Goal: Check status: Check status

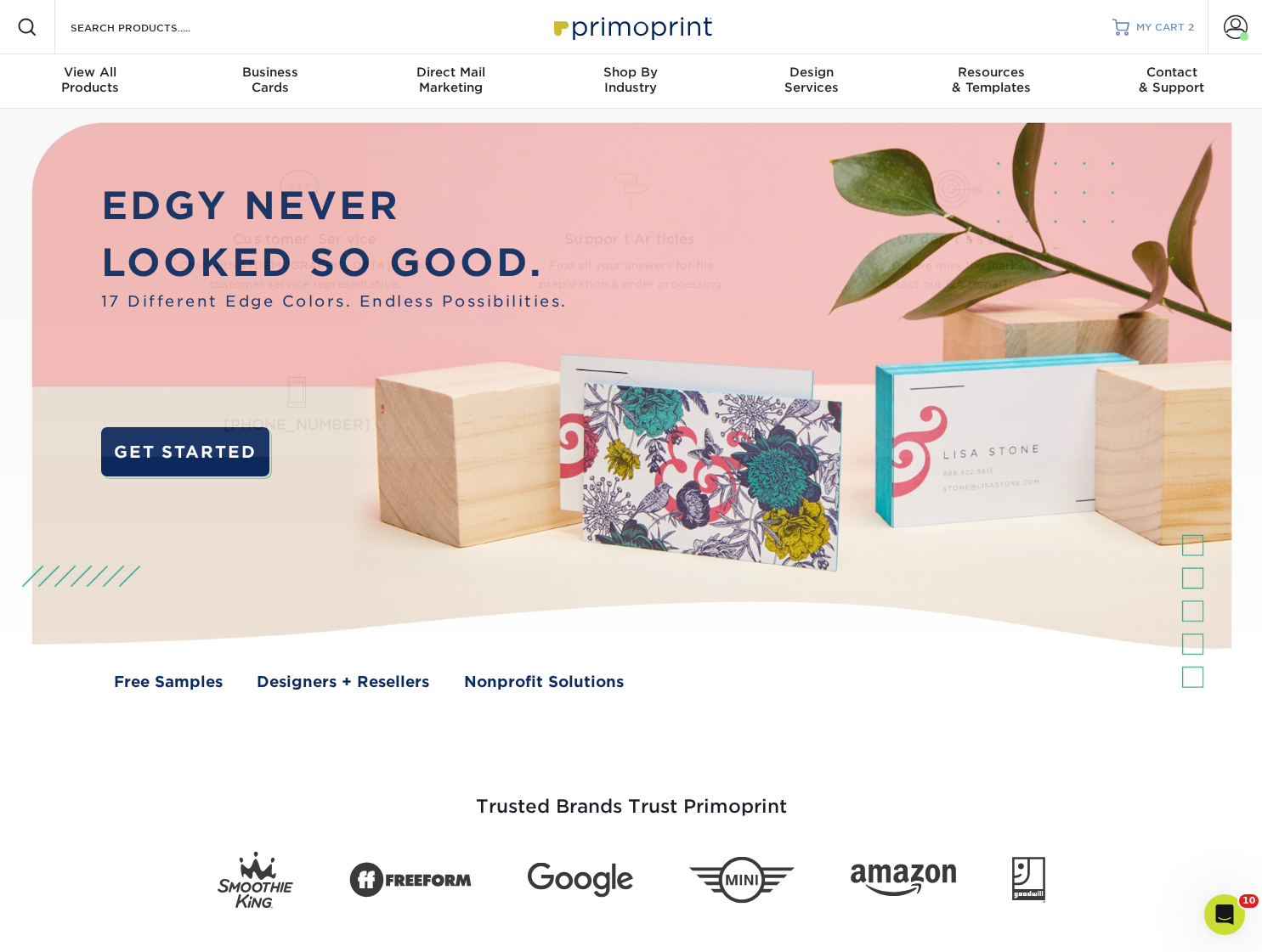
click at [1138, 37] on link "MY CART 2" at bounding box center [1153, 27] width 82 height 54
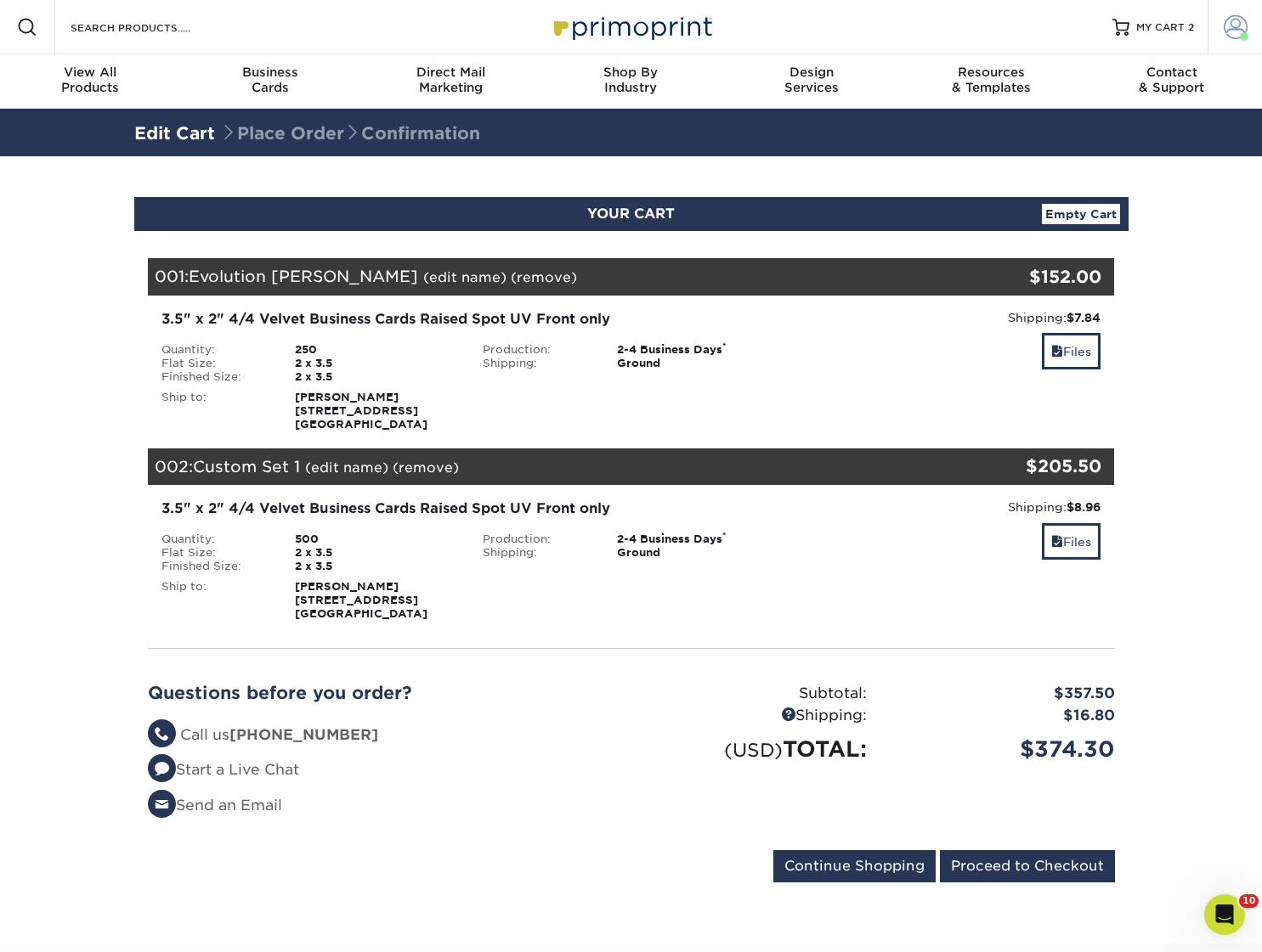
click at [1238, 27] on span at bounding box center [1235, 27] width 24 height 24
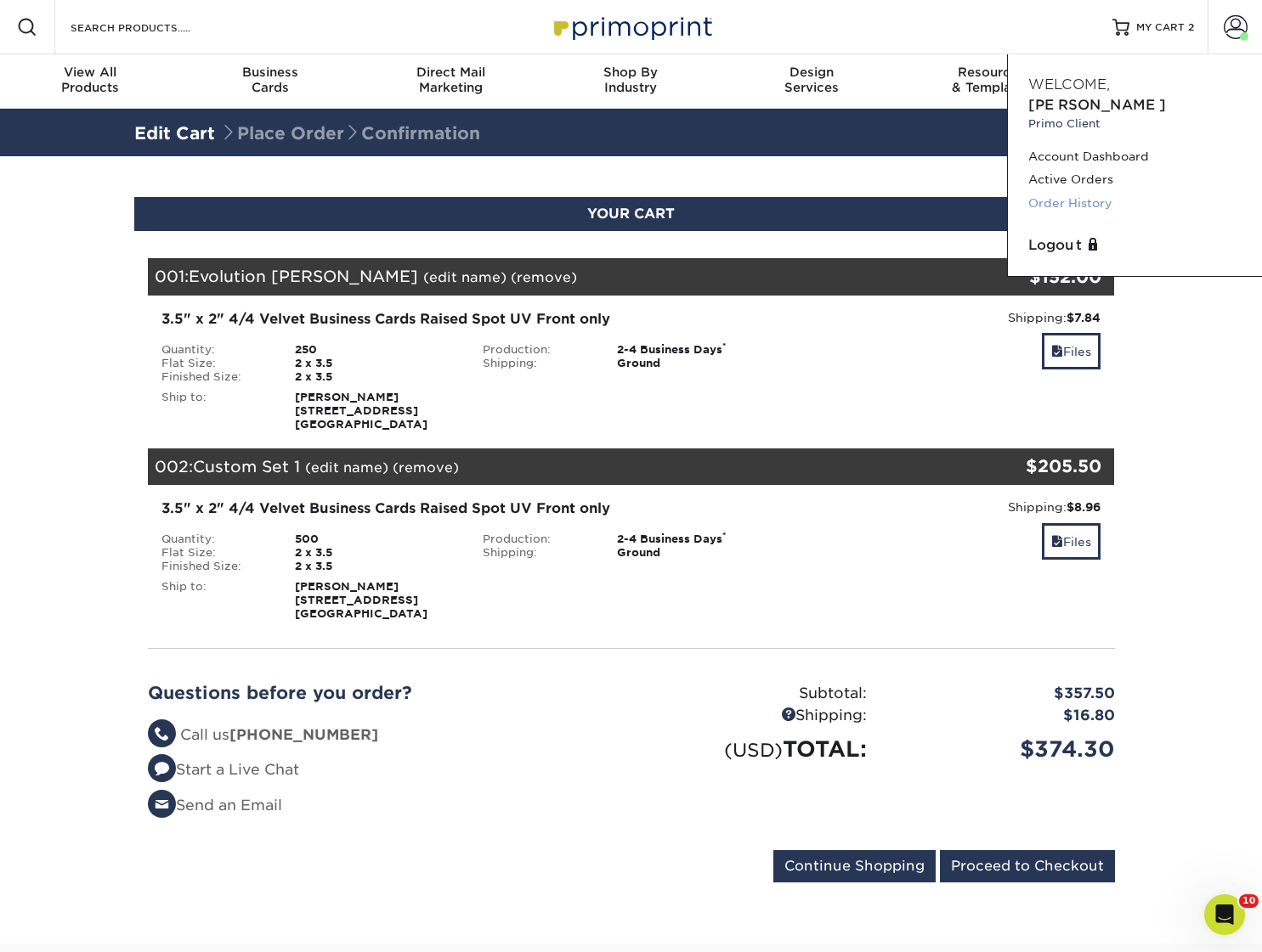
click at [1111, 192] on link "Order History" at bounding box center [1135, 204] width 213 height 23
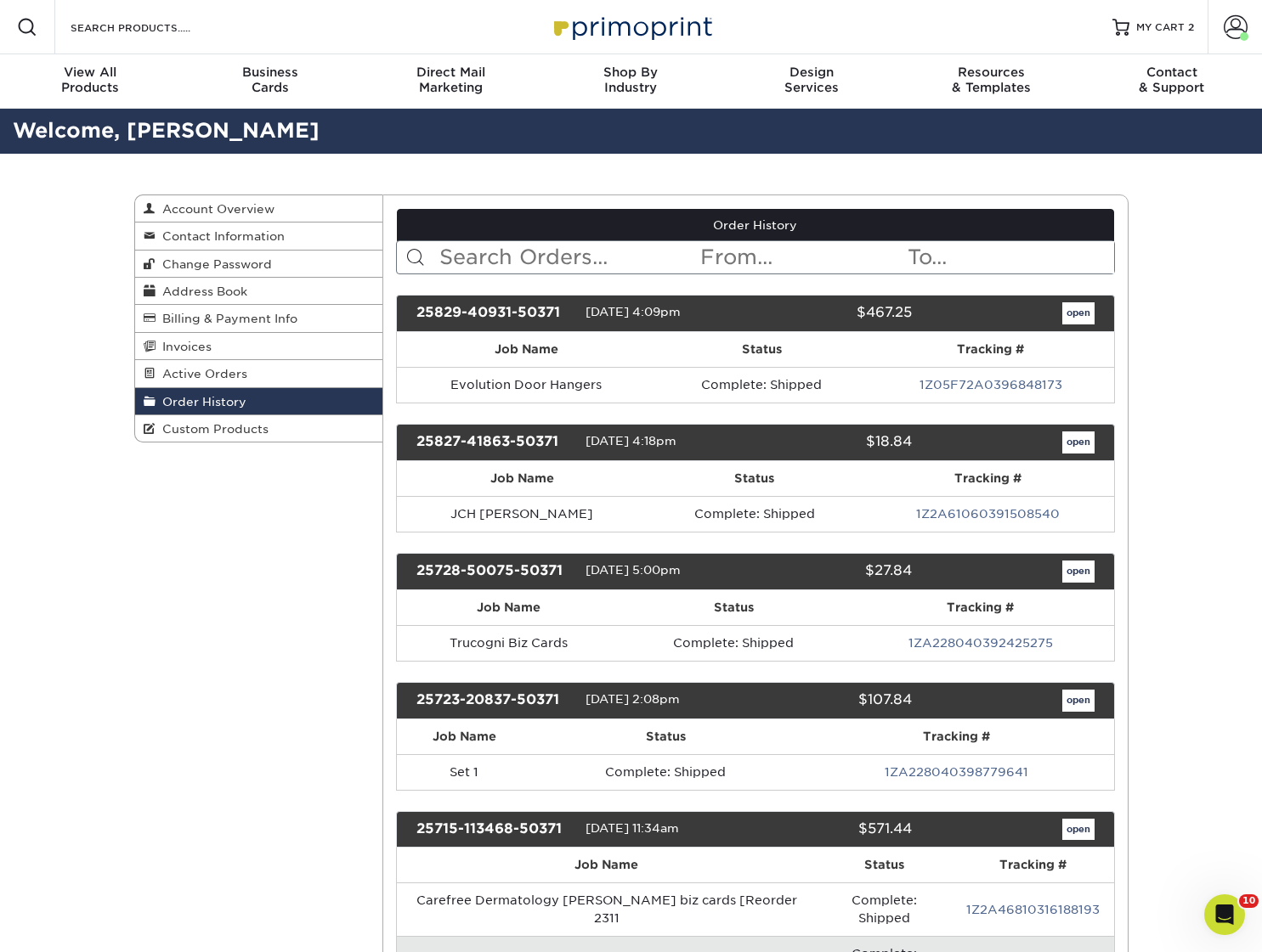
click at [552, 257] on input "text" at bounding box center [568, 257] width 261 height 32
type input "prins"
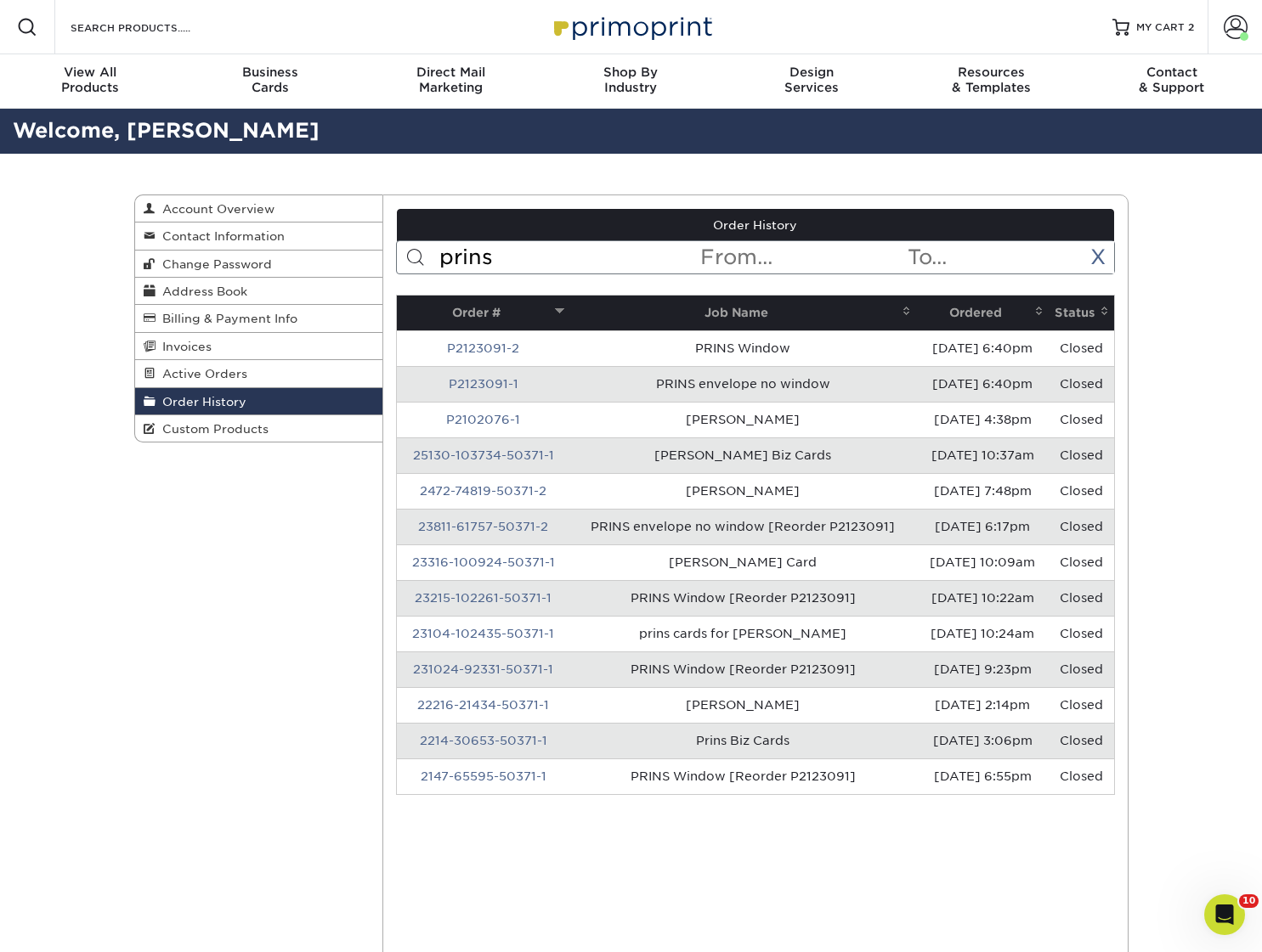
click at [1035, 311] on span at bounding box center [1039, 311] width 14 height 14
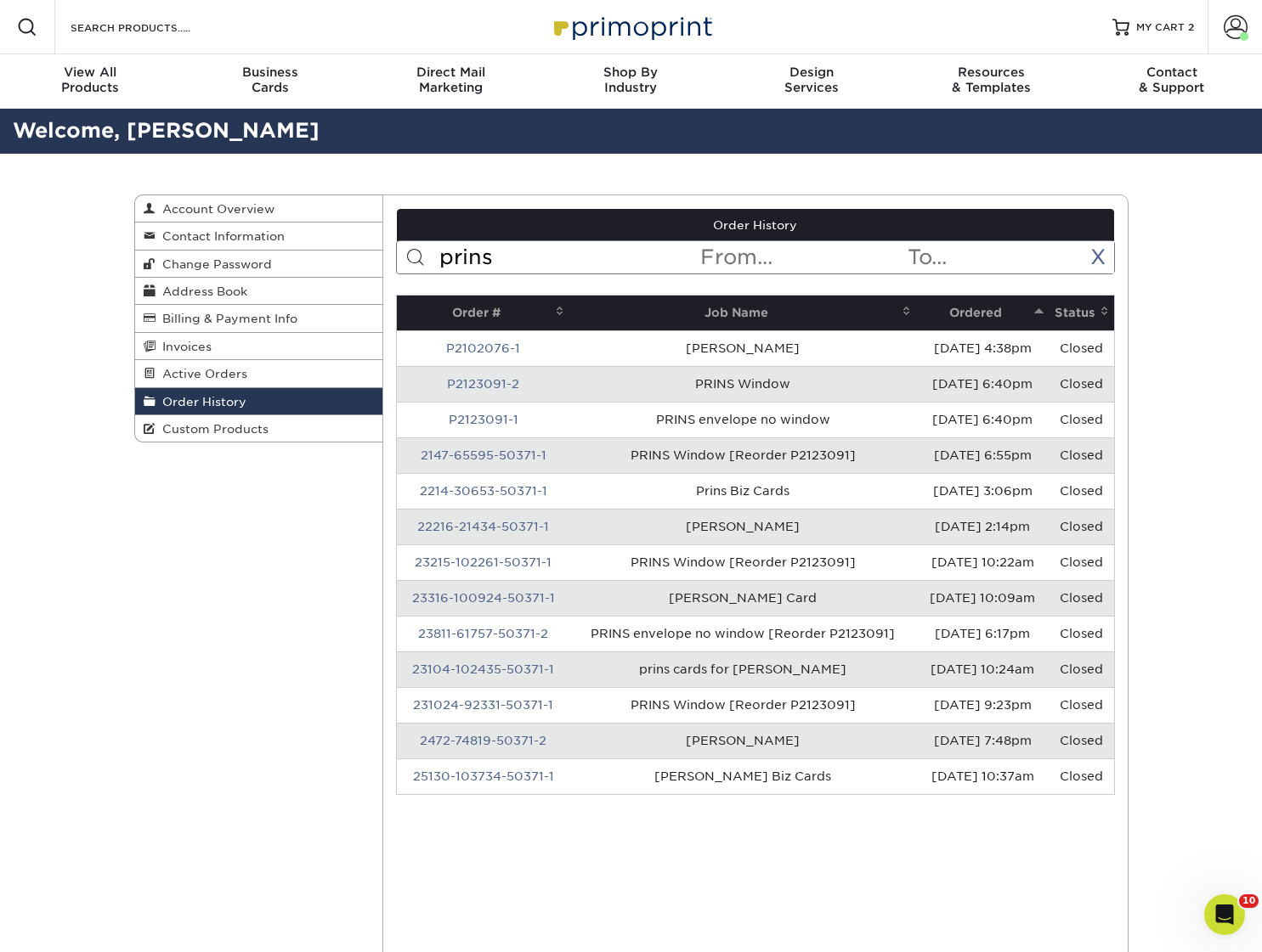
click at [1035, 311] on span at bounding box center [1039, 311] width 14 height 14
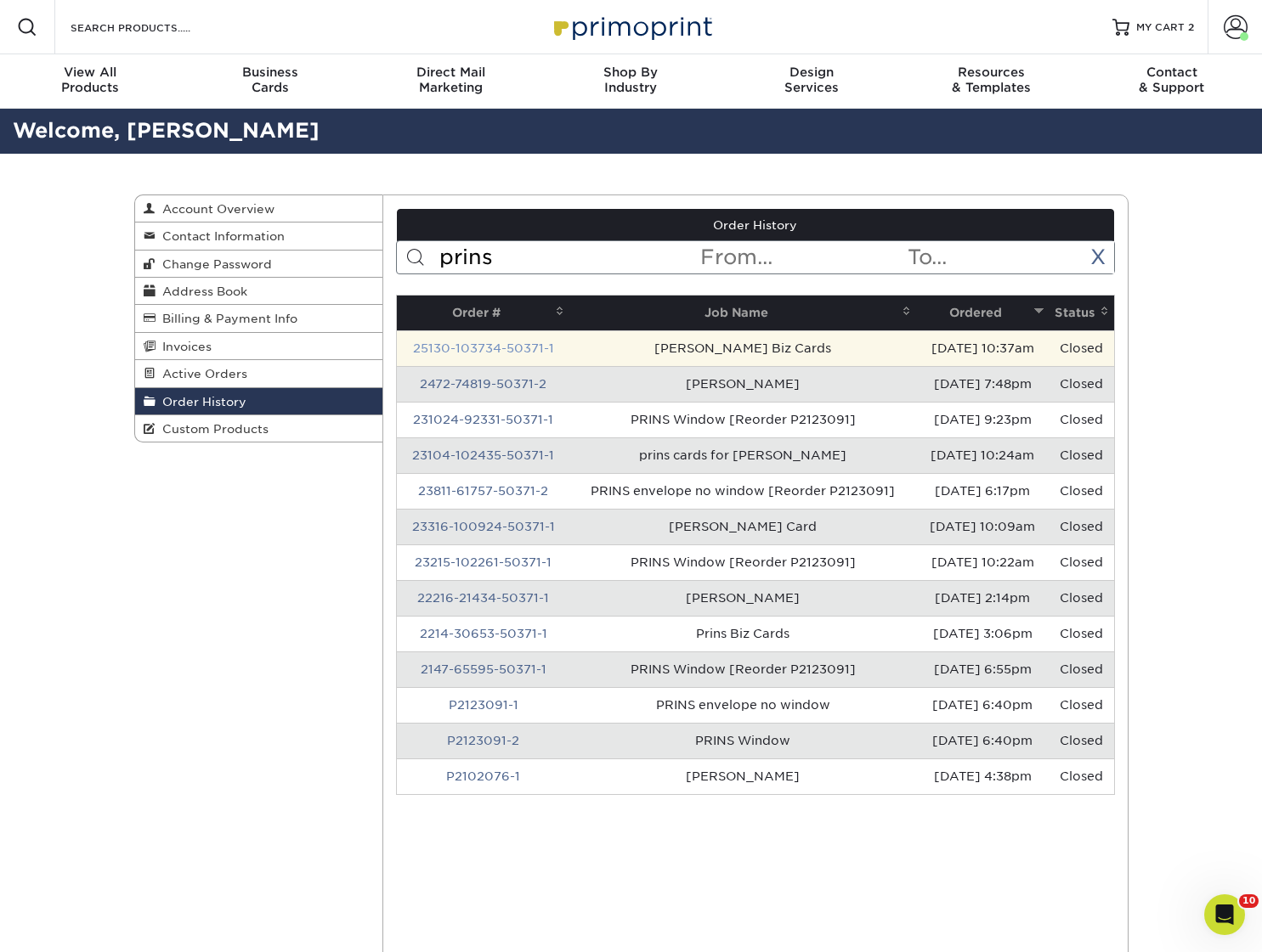
click at [483, 352] on link "25130-103734-50371-1" at bounding box center [483, 348] width 141 height 14
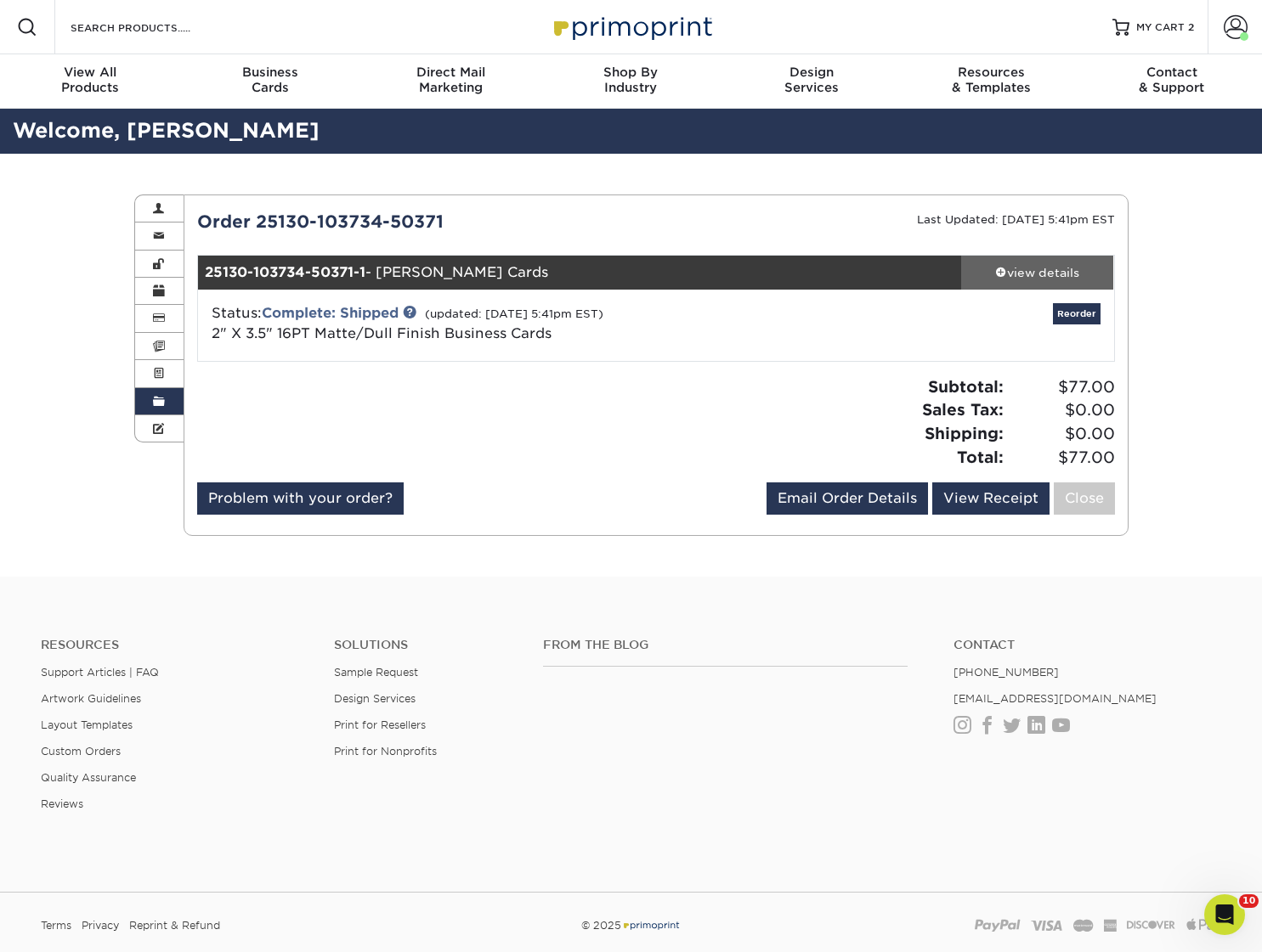
click at [1029, 268] on div "view details" at bounding box center [1037, 273] width 153 height 17
